Goal: Information Seeking & Learning: Learn about a topic

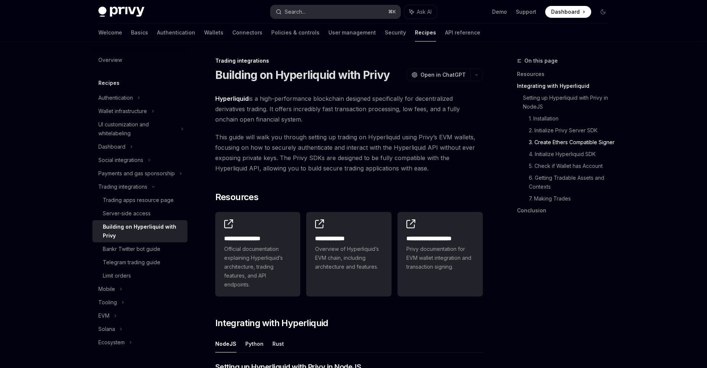
scroll to position [686, 0]
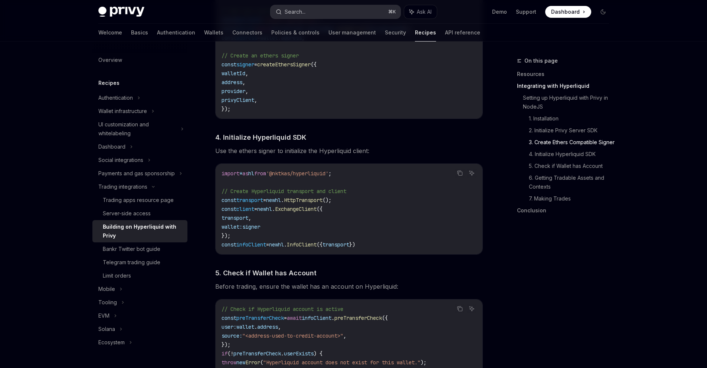
click at [366, 13] on button "Search... ⌘ K" at bounding box center [335, 11] width 130 height 13
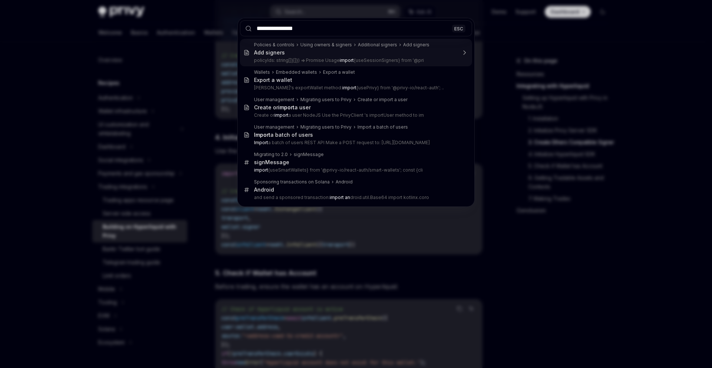
type input "**********"
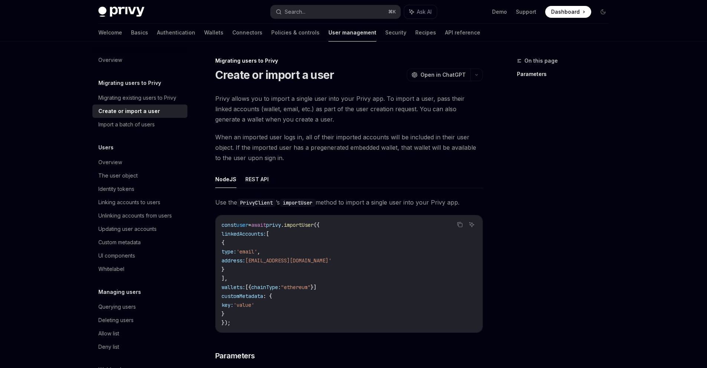
click at [381, 177] on ul "NodeJS REST API" at bounding box center [349, 180] width 268 height 18
